Goal: Task Accomplishment & Management: Manage account settings

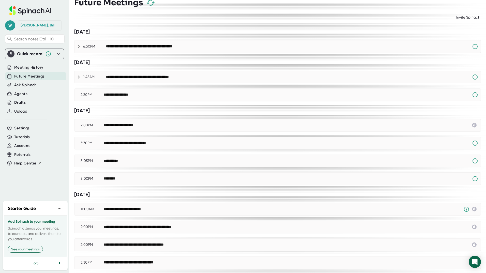
scroll to position [24, 0]
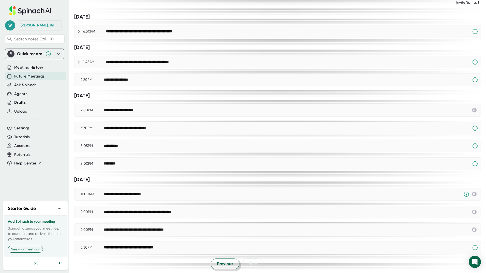
click at [214, 265] on button "Previous" at bounding box center [225, 263] width 29 height 11
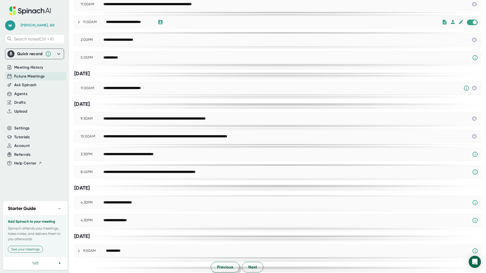
scroll to position [222, 0]
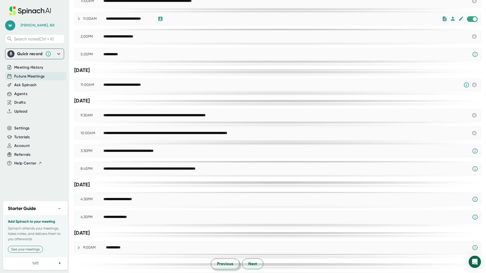
click at [220, 264] on span "Previous" at bounding box center [225, 264] width 16 height 6
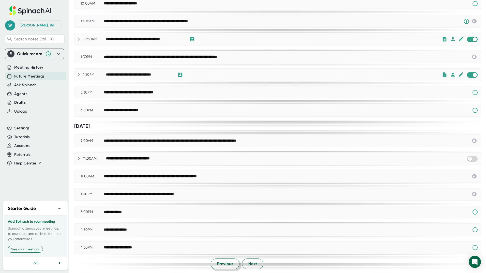
scroll to position [171, 0]
click at [221, 263] on span "Previous" at bounding box center [225, 264] width 16 height 6
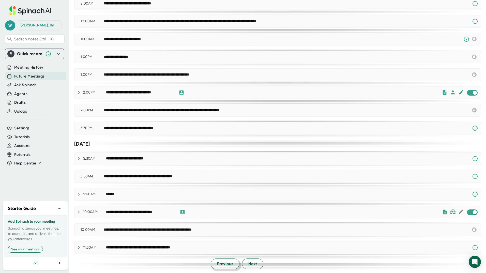
click at [221, 263] on span "Previous" at bounding box center [225, 264] width 16 height 6
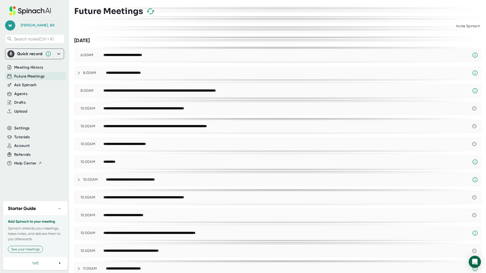
scroll to position [282, 0]
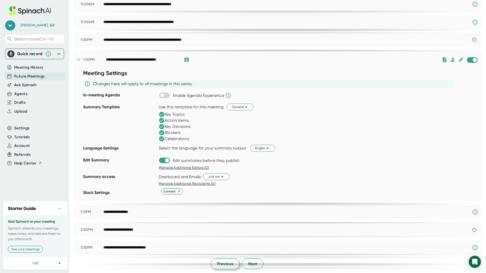
click at [220, 266] on span "Previous" at bounding box center [225, 264] width 16 height 6
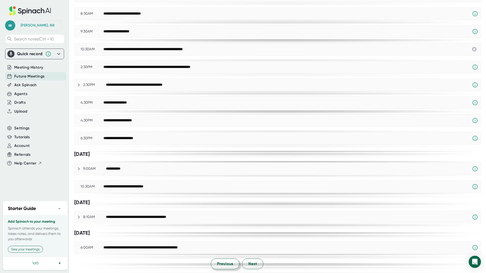
click at [220, 266] on span "Previous" at bounding box center [225, 264] width 16 height 6
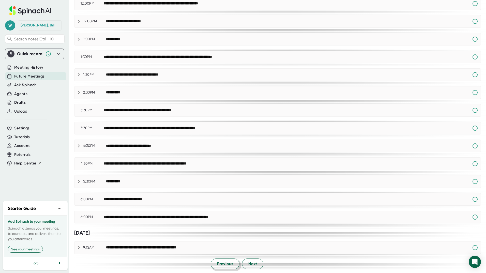
click at [220, 266] on span "Previous" at bounding box center [225, 264] width 16 height 6
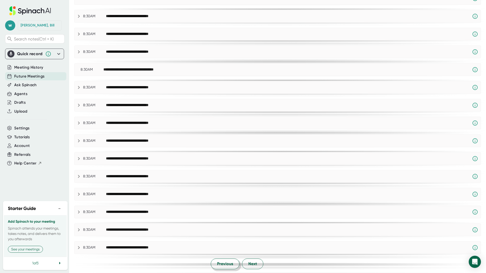
click at [220, 266] on span "Previous" at bounding box center [225, 264] width 16 height 6
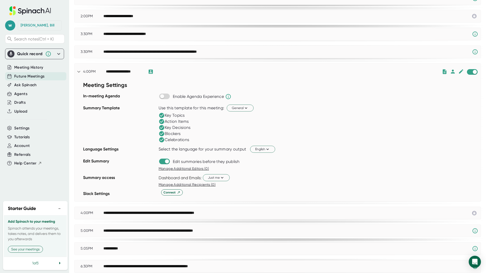
scroll to position [282, 0]
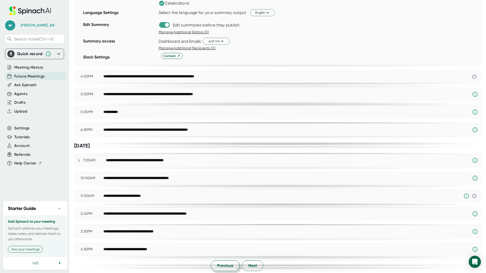
click at [220, 266] on span "Previous" at bounding box center [225, 265] width 16 height 6
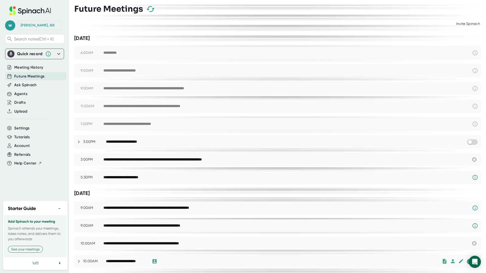
scroll to position [0, 0]
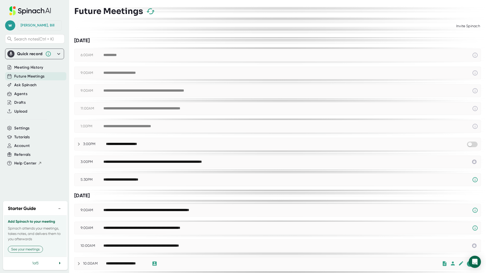
click at [456, 143] on div "**********" at bounding box center [286, 144] width 360 height 6
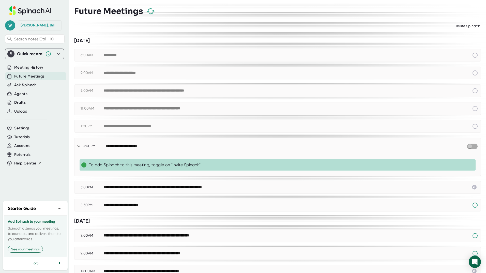
click at [471, 148] on input "checkbox" at bounding box center [469, 146] width 14 height 5
